Goal: Task Accomplishment & Management: Use online tool/utility

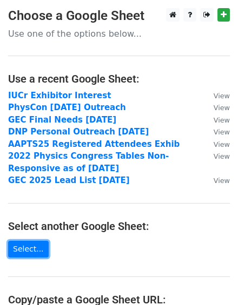
scroll to position [208, 0]
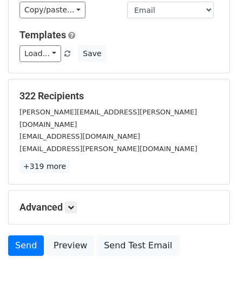
scroll to position [125, 0]
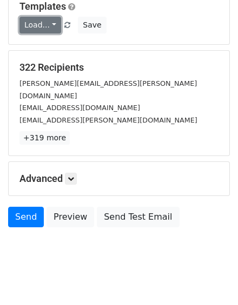
click at [50, 23] on link "Load..." at bounding box center [40, 25] width 42 height 17
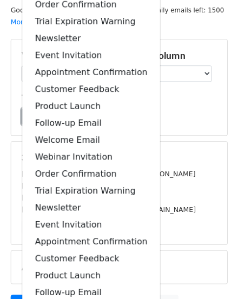
scroll to position [0, 0]
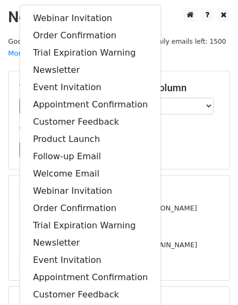
click at [168, 69] on main "New Campaign Daily emails left: 1500 Google Sheet: PhysCon Double Outreach Mon.…" at bounding box center [119, 183] width 238 height 350
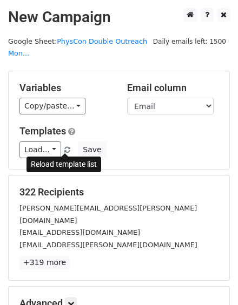
click at [66, 148] on span at bounding box center [67, 150] width 6 height 7
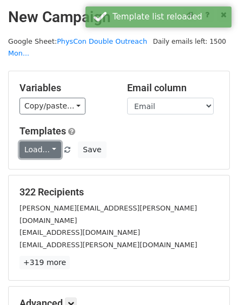
click at [52, 146] on link "Load..." at bounding box center [40, 150] width 42 height 17
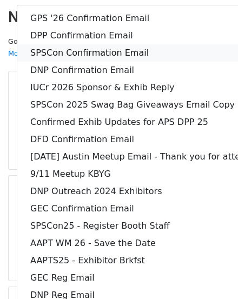
click at [88, 48] on link "SPSCon Confirmation Email" at bounding box center [168, 52] width 303 height 17
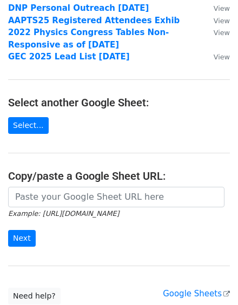
scroll to position [181, 0]
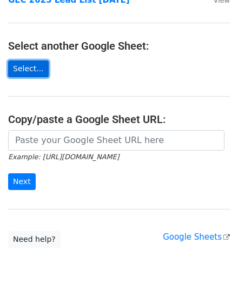
click at [33, 70] on link "Select..." at bounding box center [28, 69] width 41 height 17
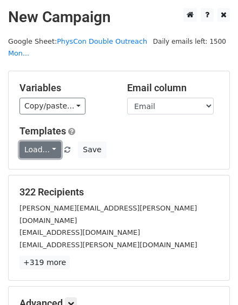
click at [52, 146] on link "Load..." at bounding box center [40, 150] width 42 height 17
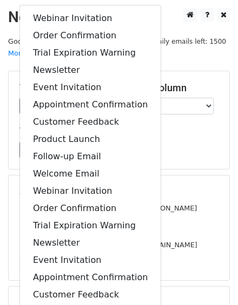
click at [181, 130] on h5 "Templates" at bounding box center [118, 131] width 199 height 12
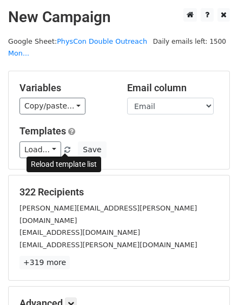
click at [66, 150] on span at bounding box center [67, 150] width 6 height 7
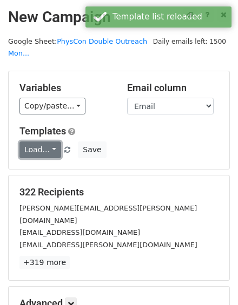
click at [50, 148] on link "Load..." at bounding box center [40, 150] width 42 height 17
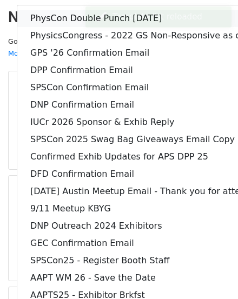
click at [48, 17] on link "PhysCon Double Punch [DATE]" at bounding box center [168, 18] width 303 height 17
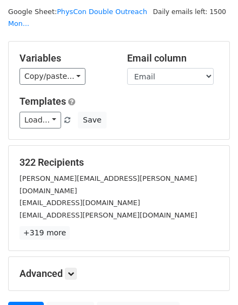
scroll to position [31, 0]
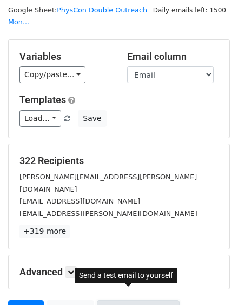
click at [122, 301] on link "Send Test Email" at bounding box center [138, 311] width 82 height 21
click at [115, 301] on link "Send Test Email" at bounding box center [138, 311] width 82 height 21
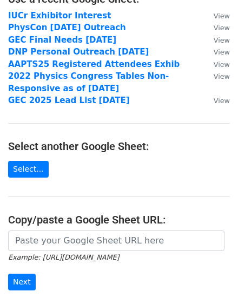
scroll to position [81, 0]
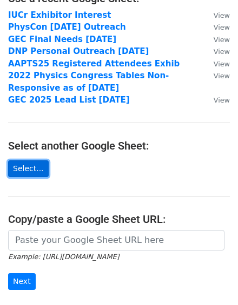
click at [36, 164] on link "Select..." at bounding box center [28, 169] width 41 height 17
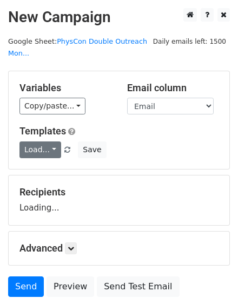
click at [55, 147] on link "Load..." at bounding box center [40, 150] width 42 height 17
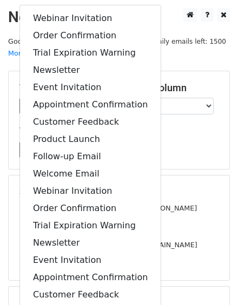
click at [201, 128] on h5 "Templates" at bounding box center [118, 131] width 199 height 12
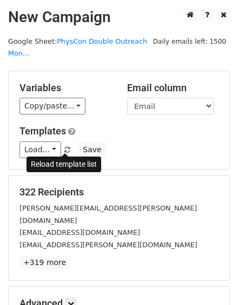
click at [66, 149] on span at bounding box center [67, 150] width 6 height 7
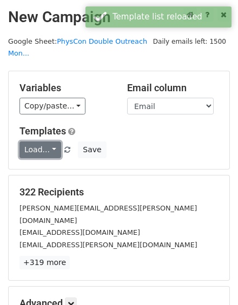
click at [52, 148] on link "Load..." at bounding box center [40, 150] width 42 height 17
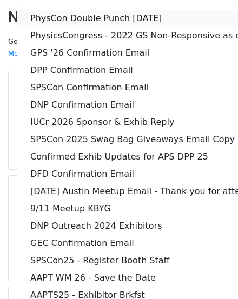
click at [61, 20] on link "PhysCon Double Punch [DATE]" at bounding box center [168, 18] width 303 height 17
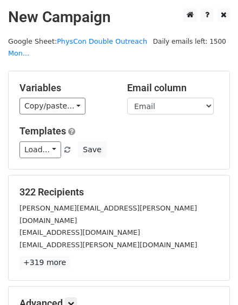
scroll to position [125, 0]
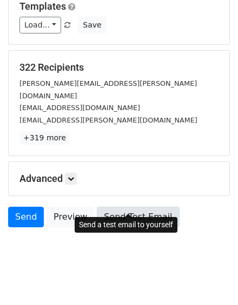
click at [122, 207] on link "Send Test Email" at bounding box center [138, 217] width 82 height 21
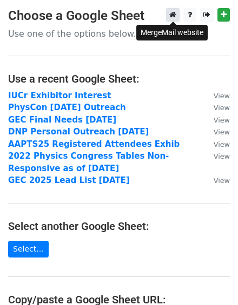
click at [175, 15] on icon at bounding box center [172, 15] width 7 height 8
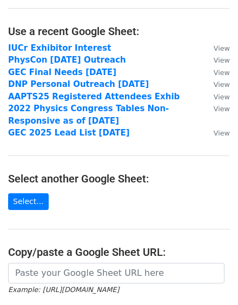
scroll to position [82, 0]
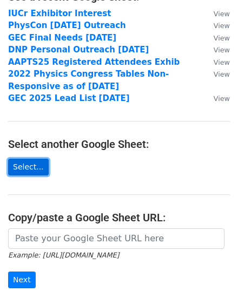
click at [30, 165] on link "Select..." at bounding box center [28, 167] width 41 height 17
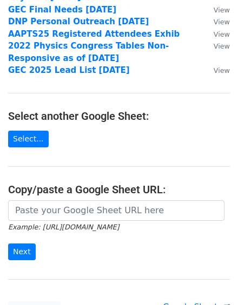
scroll to position [200, 0]
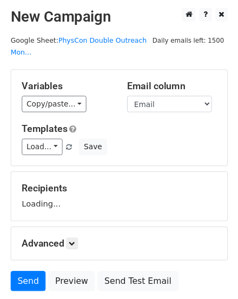
scroll to position [15, 0]
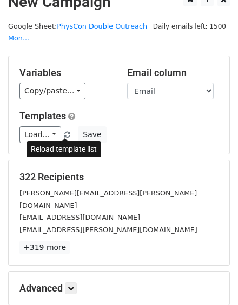
click at [64, 135] on span at bounding box center [67, 135] width 6 height 7
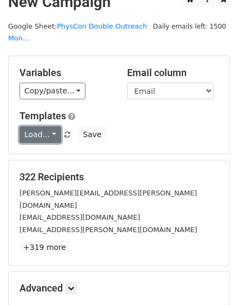
click at [54, 135] on link "Load..." at bounding box center [40, 134] width 42 height 17
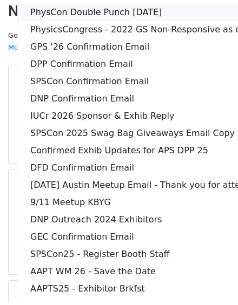
scroll to position [0, 0]
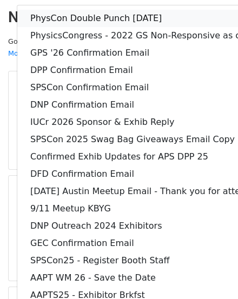
click at [67, 16] on link "PhysCon Double Punch [DATE]" at bounding box center [168, 18] width 303 height 17
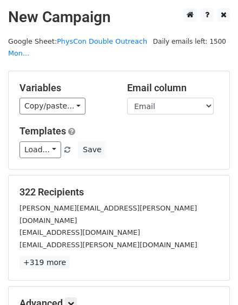
scroll to position [125, 0]
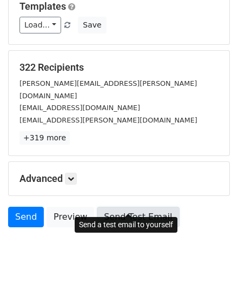
click at [130, 207] on link "Send Test Email" at bounding box center [138, 217] width 82 height 21
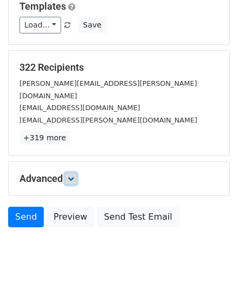
click at [70, 173] on link at bounding box center [71, 179] width 12 height 12
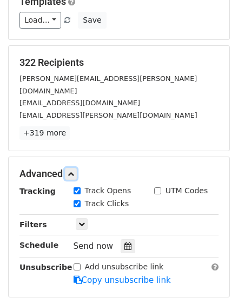
scroll to position [136, 0]
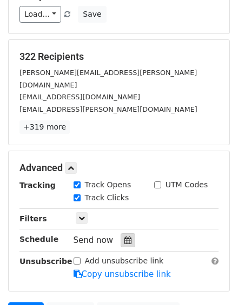
click at [121, 233] on div at bounding box center [128, 240] width 15 height 14
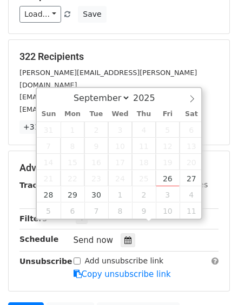
click at [116, 51] on h5 "322 Recipients" at bounding box center [118, 57] width 199 height 12
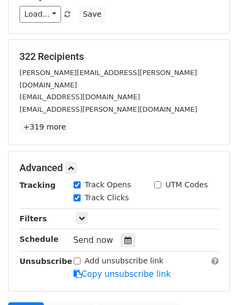
click at [76, 258] on input "Add unsubscribe link" at bounding box center [77, 261] width 7 height 7
checkbox input "true"
click at [128, 233] on div at bounding box center [128, 240] width 15 height 14
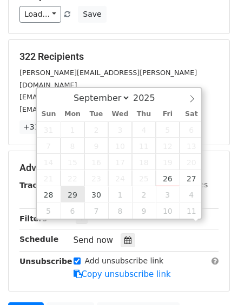
scroll to position [0, 0]
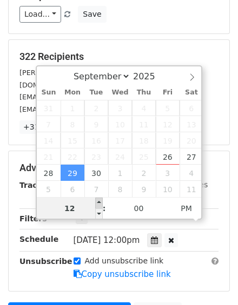
type input "[DATE] 13:00"
type input "01"
click at [98, 203] on span at bounding box center [99, 203] width 8 height 11
type input "[DATE] 14:00"
type input "02"
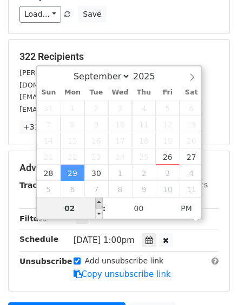
click at [98, 203] on span at bounding box center [99, 203] width 8 height 11
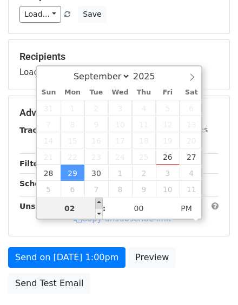
type input "[DATE] 15:00"
type input "03"
click at [98, 203] on span at bounding box center [99, 203] width 8 height 11
type input "[DATE] 16:00"
type input "04"
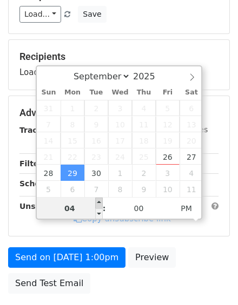
click at [98, 203] on span at bounding box center [99, 203] width 8 height 11
type input "[DATE] 17:00"
type input "05"
click at [98, 203] on span at bounding box center [99, 203] width 8 height 11
type input "[DATE] 18:00"
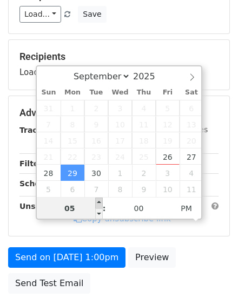
type input "06"
click at [98, 203] on span at bounding box center [99, 203] width 8 height 11
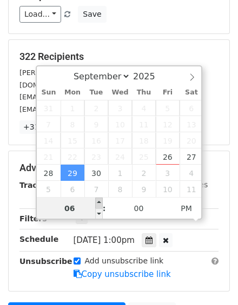
type input "[DATE] 19:00"
type input "07"
click at [98, 203] on span at bounding box center [99, 203] width 8 height 11
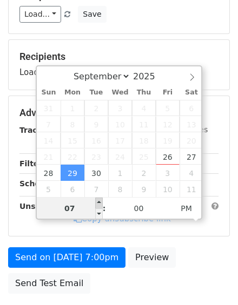
type input "[DATE] 20:00"
type input "08"
click at [98, 203] on span at bounding box center [99, 203] width 8 height 11
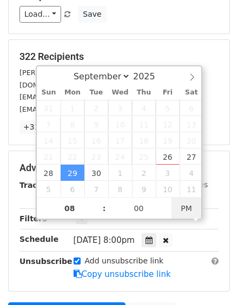
click at [177, 208] on span "PM" at bounding box center [186, 209] width 30 height 22
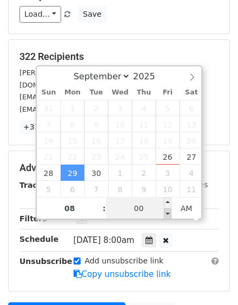
type input "[DATE] 07:55"
type input "07"
type input "55"
click at [168, 211] on span at bounding box center [168, 214] width 8 height 11
type input "[DATE] 07:50"
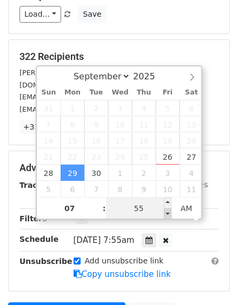
type input "50"
click at [168, 211] on span at bounding box center [168, 214] width 8 height 11
type input "[DATE] 07:45"
type input "45"
click at [168, 211] on span at bounding box center [168, 214] width 8 height 11
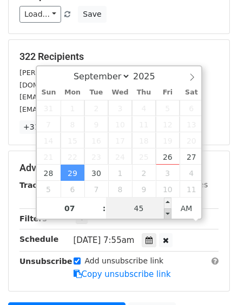
type input "[DATE] 07:40"
type input "40"
click at [168, 211] on span at bounding box center [168, 214] width 8 height 11
type input "[DATE] 07:35"
type input "35"
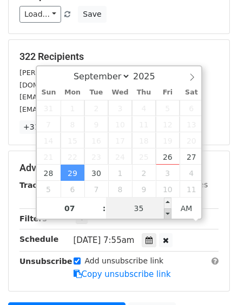
click at [168, 211] on span at bounding box center [168, 214] width 8 height 11
type input "[DATE] 07:30"
type input "30"
click at [168, 211] on span at bounding box center [168, 214] width 8 height 11
type input "[DATE] 07:25"
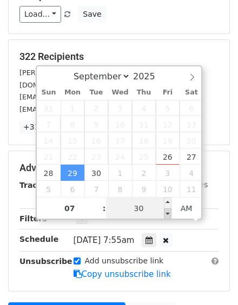
type input "25"
click at [168, 211] on span at bounding box center [168, 214] width 8 height 11
type input "[DATE] 07:20"
type input "20"
click at [168, 211] on span at bounding box center [168, 214] width 8 height 11
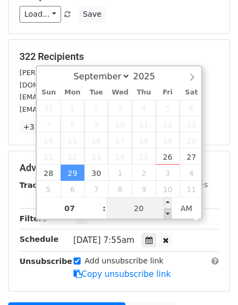
type input "[DATE] 07:15"
type input "15"
click at [168, 211] on span at bounding box center [168, 214] width 8 height 11
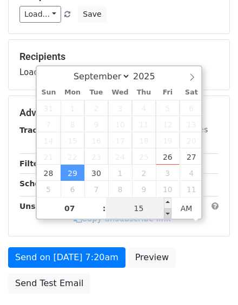
type input "[DATE] 07:10"
type input "10"
click at [168, 211] on span at bounding box center [168, 214] width 8 height 11
type input "[DATE] 07:05"
type input "05"
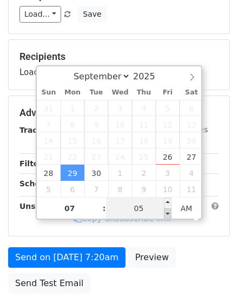
click at [168, 211] on span at bounding box center [168, 214] width 8 height 11
type input "[DATE] 07:10"
type input "10"
click at [168, 202] on span at bounding box center [168, 203] width 8 height 11
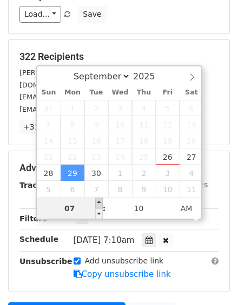
type input "[DATE] 08:10"
type input "08"
click at [98, 204] on span at bounding box center [99, 203] width 8 height 11
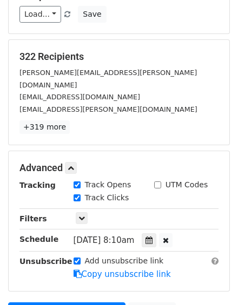
click at [162, 48] on div "322 Recipients [PERSON_NAME][EMAIL_ADDRESS][PERSON_NAME][DOMAIN_NAME] [EMAIL_AD…" at bounding box center [119, 92] width 221 height 105
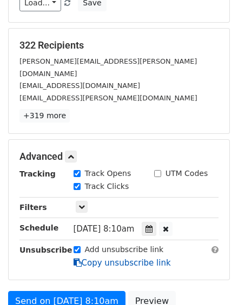
scroll to position [203, 0]
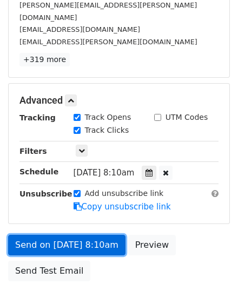
click at [75, 235] on link "Send on [DATE] 8:10am" at bounding box center [66, 245] width 117 height 21
